Goal: Book appointment/travel/reservation

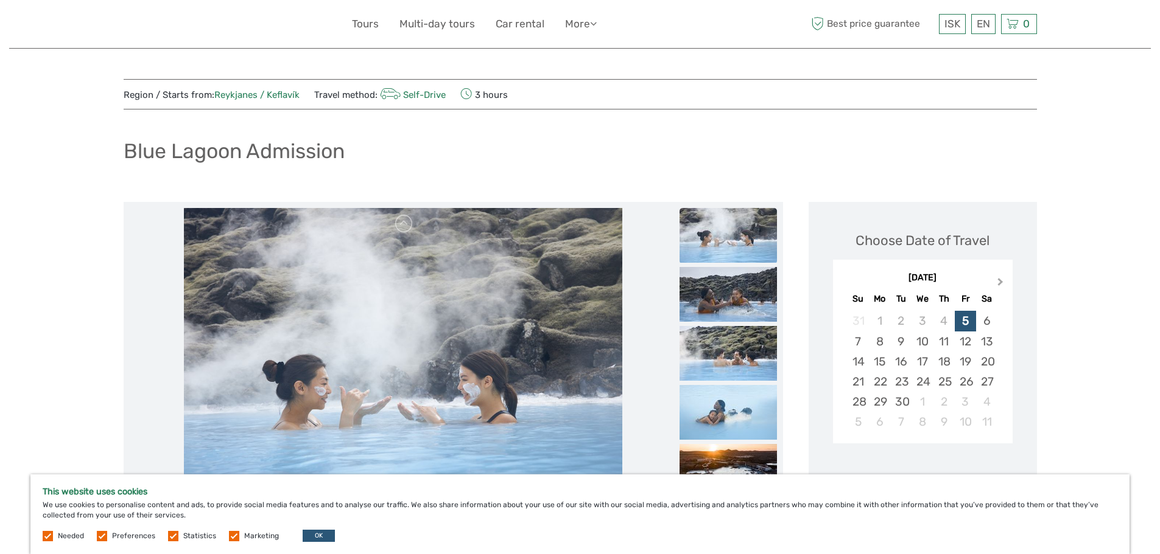
click at [1000, 282] on span "Next Month" at bounding box center [1000, 285] width 0 height 18
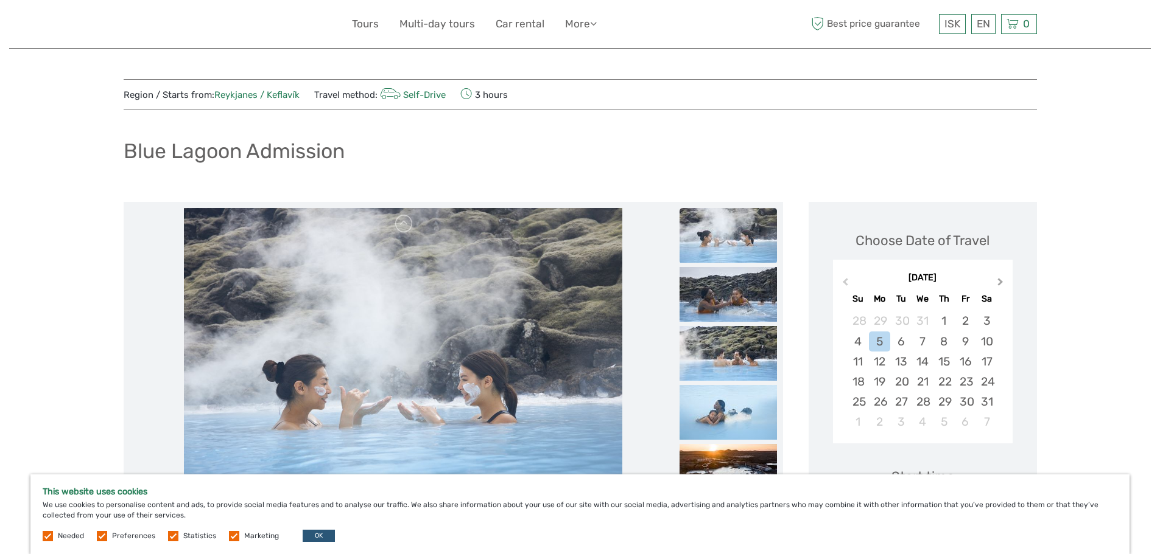
click at [1000, 282] on span "Next Month" at bounding box center [1000, 285] width 0 height 18
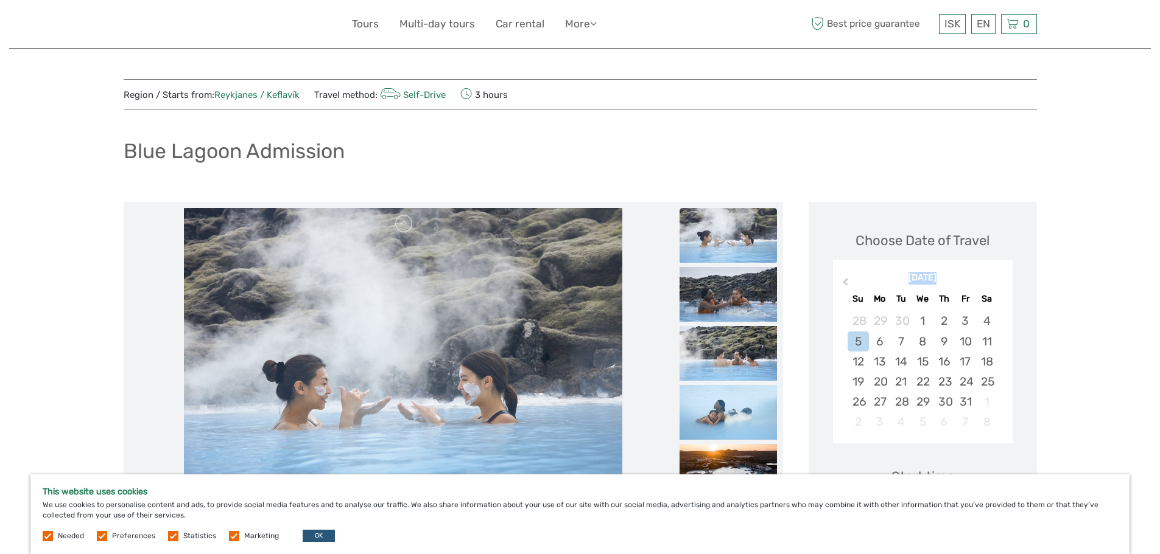
click at [1001, 282] on div "[DATE]" at bounding box center [923, 278] width 180 height 13
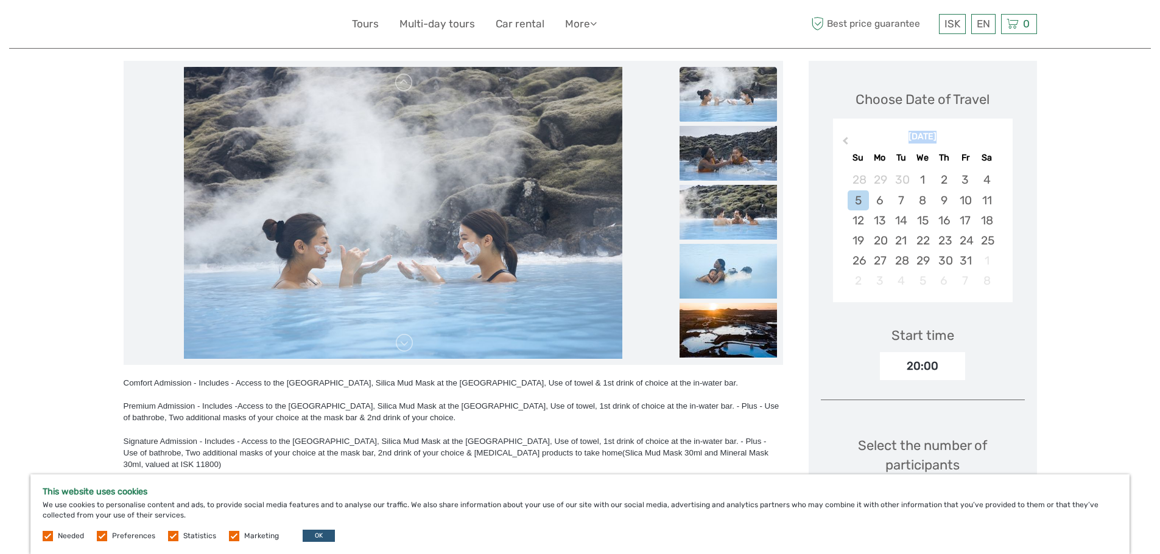
scroll to position [183, 0]
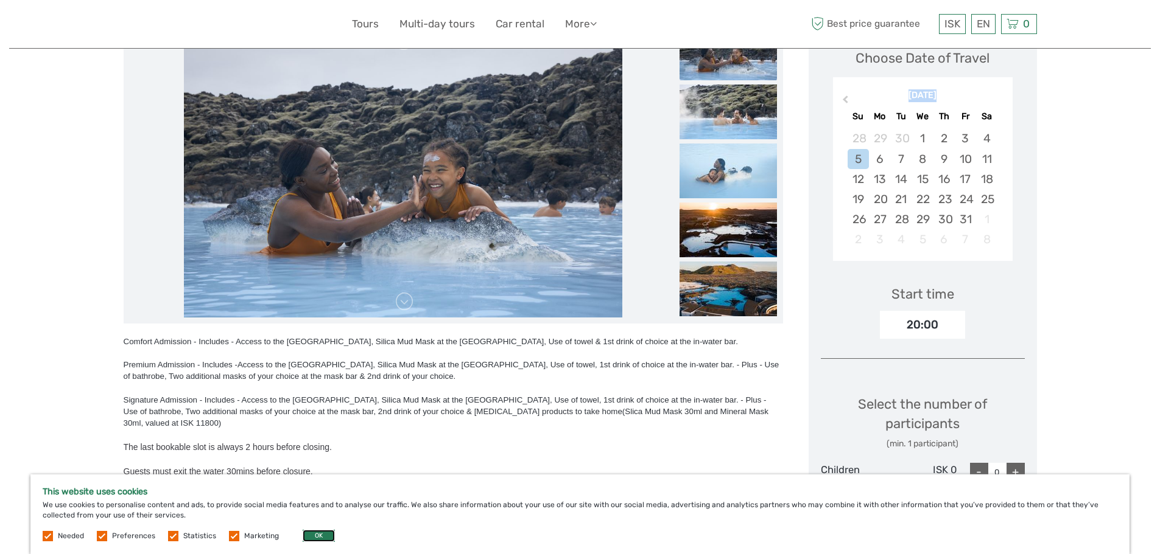
click at [320, 534] on button "OK" at bounding box center [319, 536] width 32 height 12
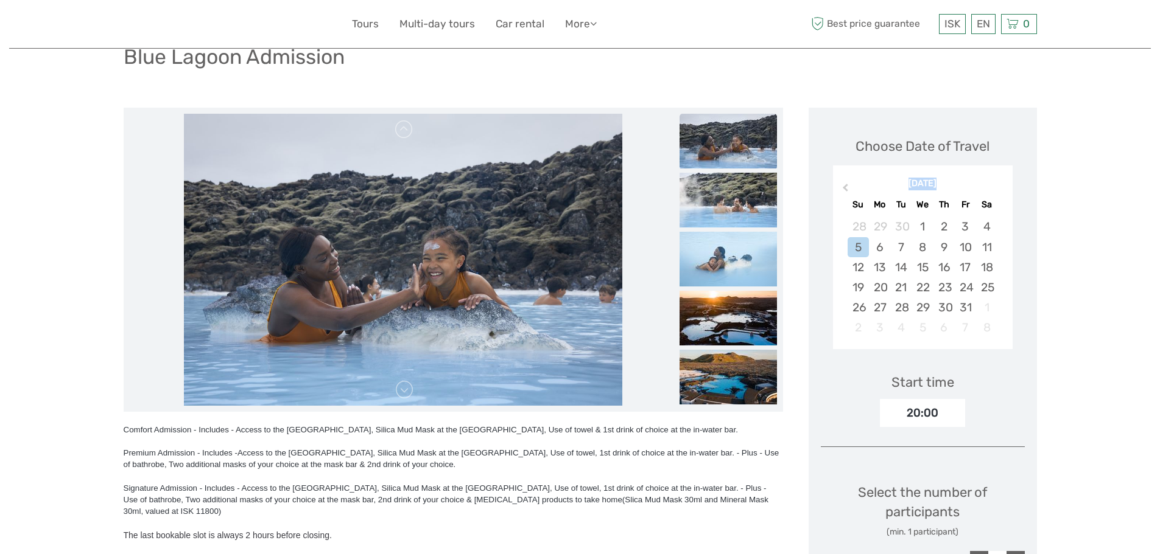
scroll to position [0, 0]
